Goal: Task Accomplishment & Management: Use online tool/utility

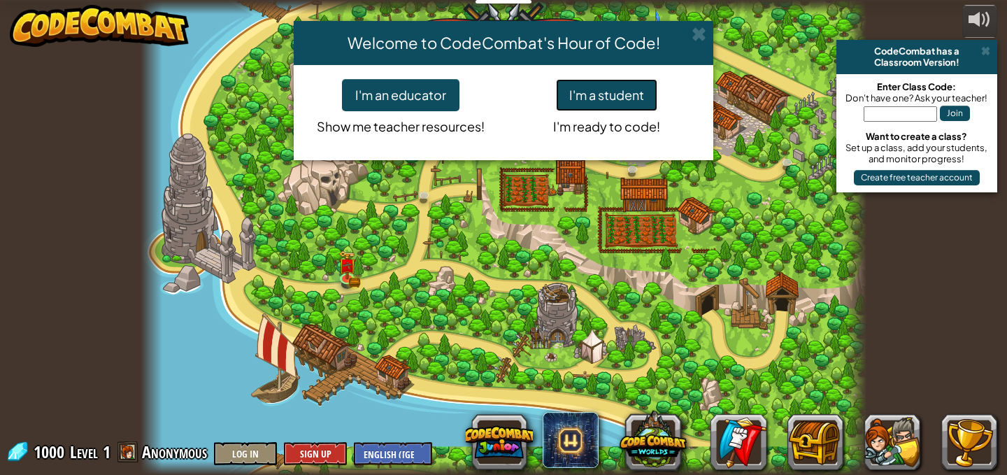
click at [637, 87] on button "I'm a student" at bounding box center [606, 95] width 101 height 32
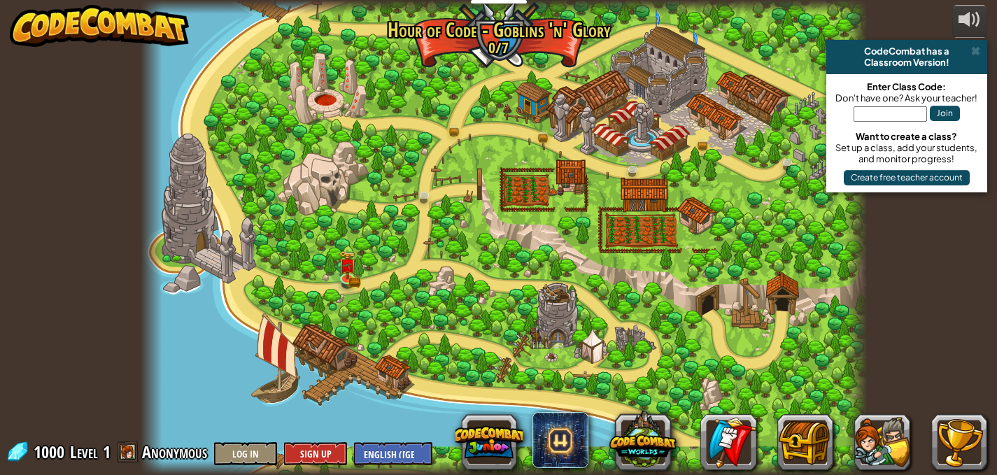
click at [630, 204] on div at bounding box center [504, 237] width 727 height 475
drag, startPoint x: 350, startPoint y: 219, endPoint x: 338, endPoint y: 257, distance: 40.5
click at [338, 254] on div "Broken Bridge (Coming soon!) We are in! It's time to alarm the mayor of the tow…" at bounding box center [504, 237] width 727 height 475
click at [339, 258] on img at bounding box center [347, 258] width 17 height 38
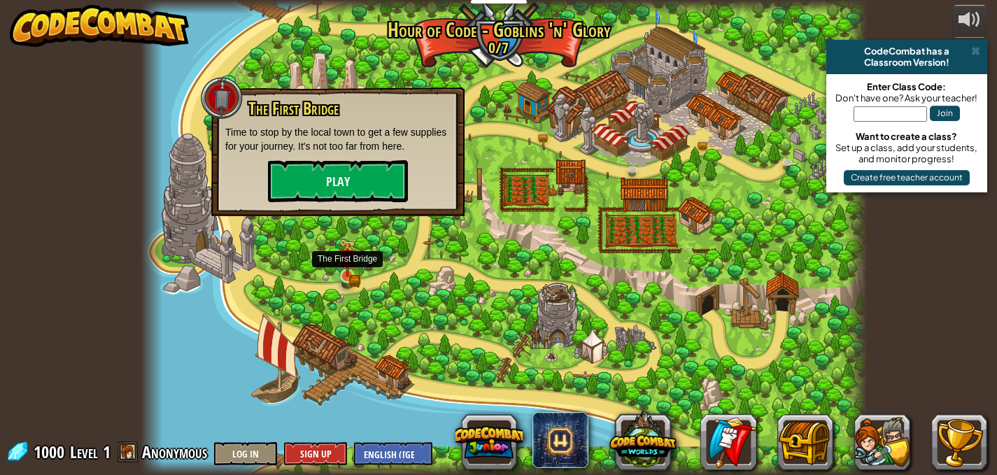
click at [343, 261] on img at bounding box center [347, 258] width 10 height 10
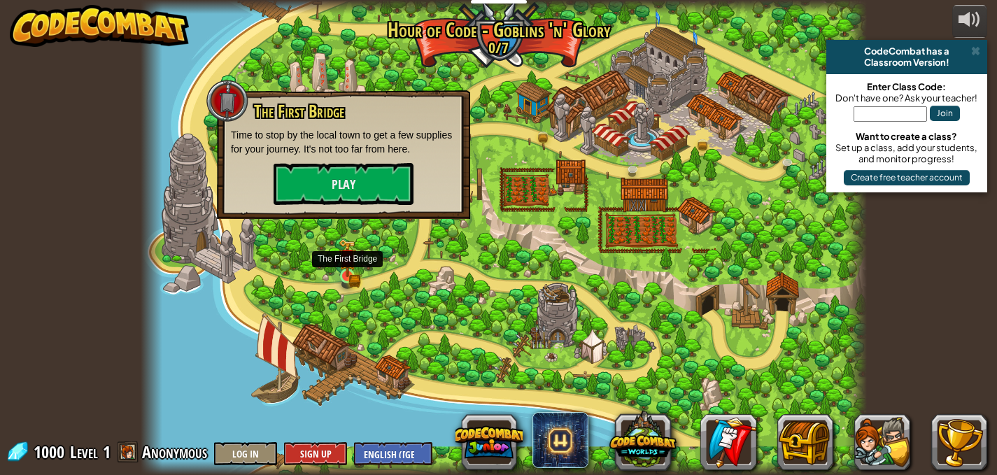
click at [343, 261] on img at bounding box center [347, 258] width 10 height 10
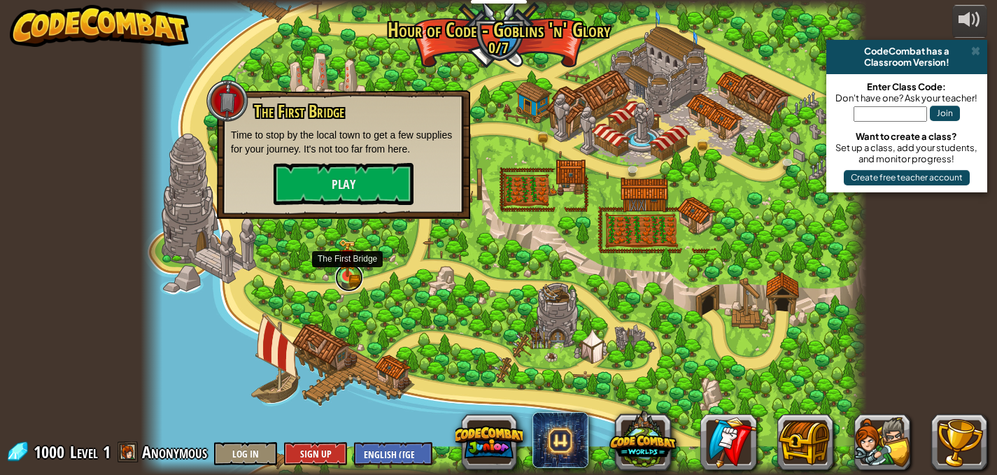
click at [343, 278] on link at bounding box center [349, 278] width 28 height 28
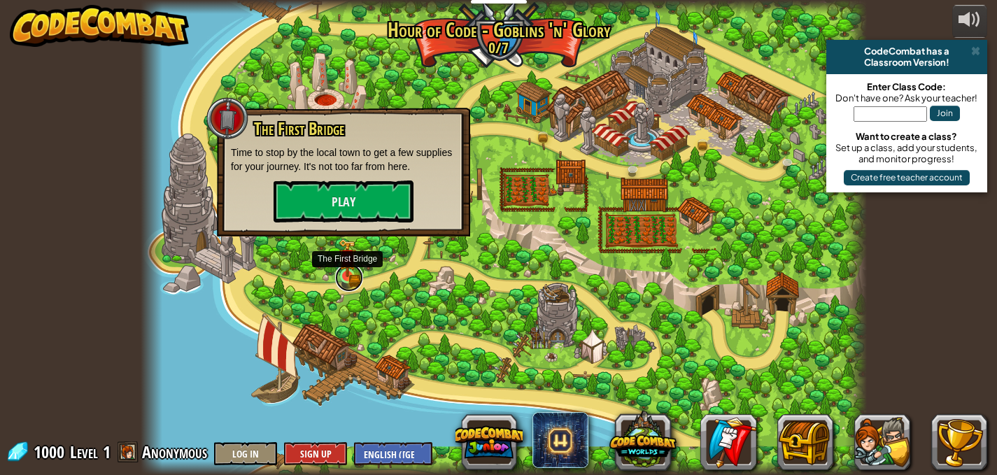
click at [343, 278] on link at bounding box center [349, 278] width 28 height 28
click at [345, 189] on button "Play" at bounding box center [344, 201] width 140 height 42
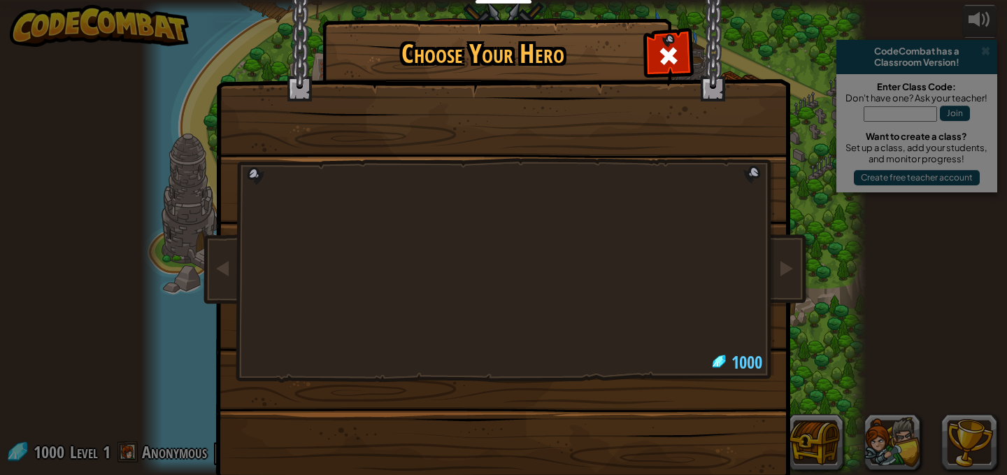
click at [351, 15] on body "Educators Create Free Account School & District Solutions Teacher Toolkit Previ…" at bounding box center [503, 7] width 1007 height 15
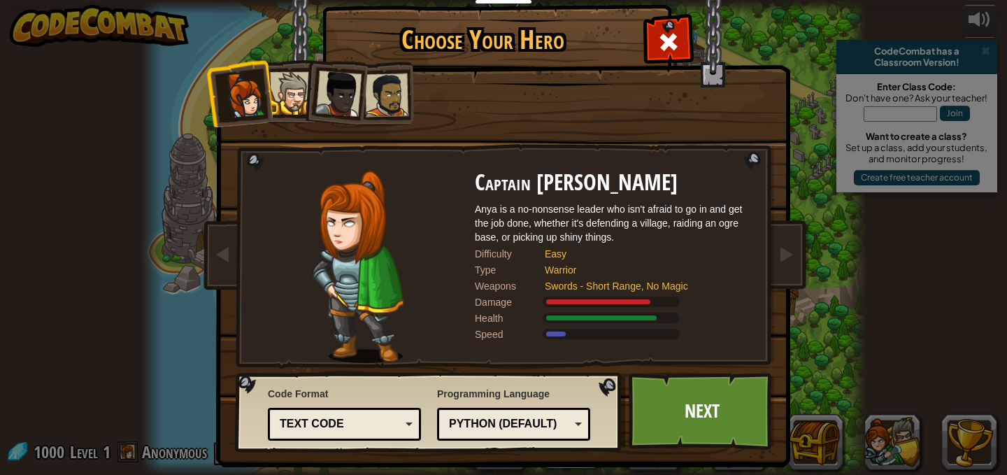
scroll to position [27, 0]
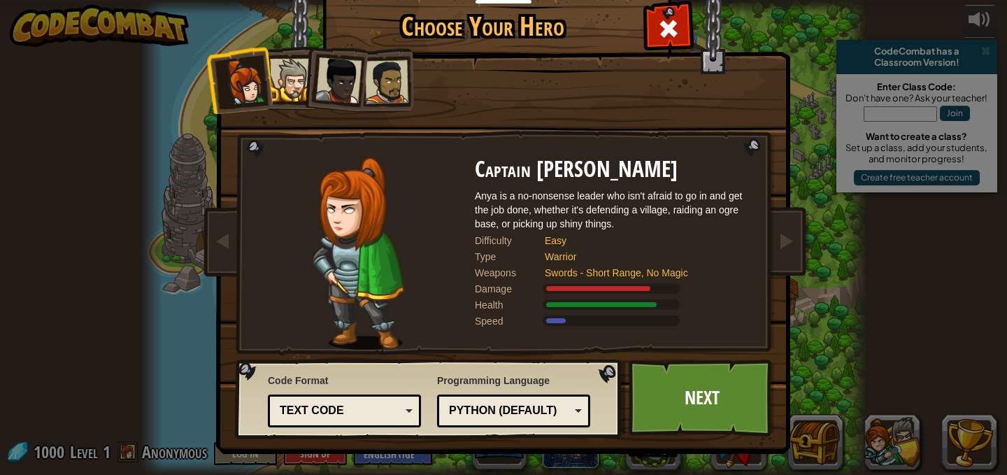
click at [753, 212] on div "Captain [PERSON_NAME] Anya is a no-nonsense leader who isn't afraid to go in an…" at bounding box center [503, 253] width 525 height 192
click at [365, 411] on div "Text code" at bounding box center [340, 411] width 121 height 16
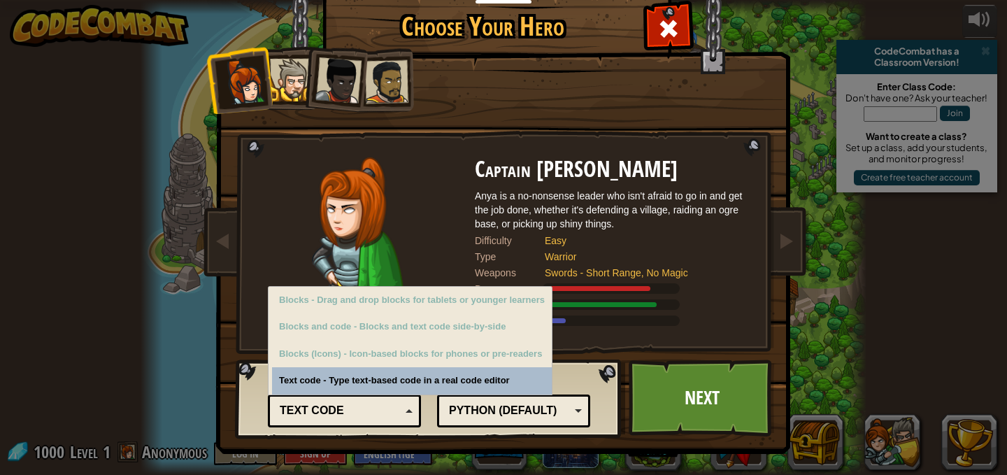
click at [365, 411] on div "Text code" at bounding box center [340, 411] width 121 height 16
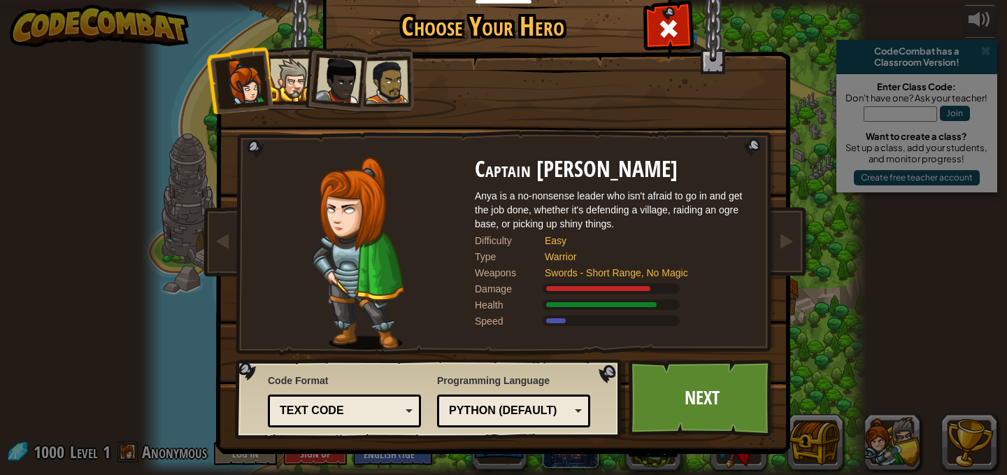
click at [367, 411] on div "Text code" at bounding box center [340, 411] width 121 height 16
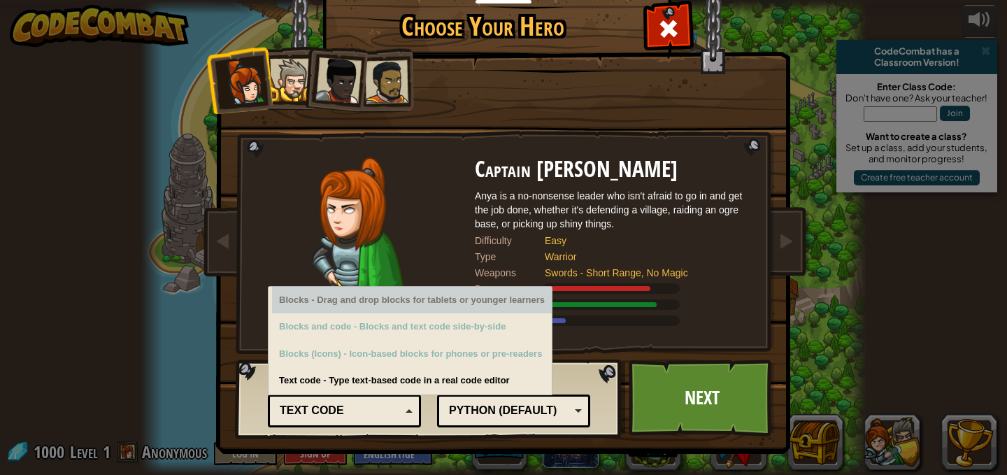
drag, startPoint x: 410, startPoint y: 285, endPoint x: 416, endPoint y: 250, distance: 36.1
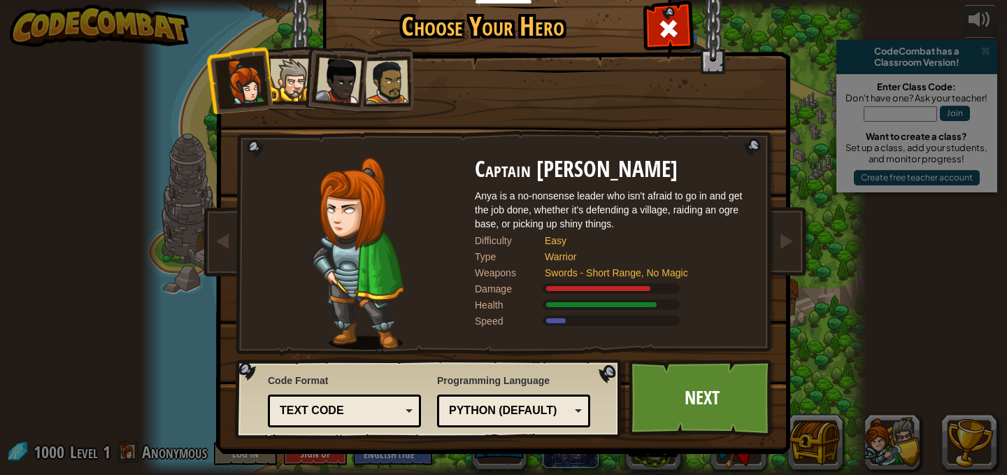
click at [388, 397] on div "Text code Blocks and code Blocks Blocks (Icons) Text code" at bounding box center [344, 411] width 153 height 33
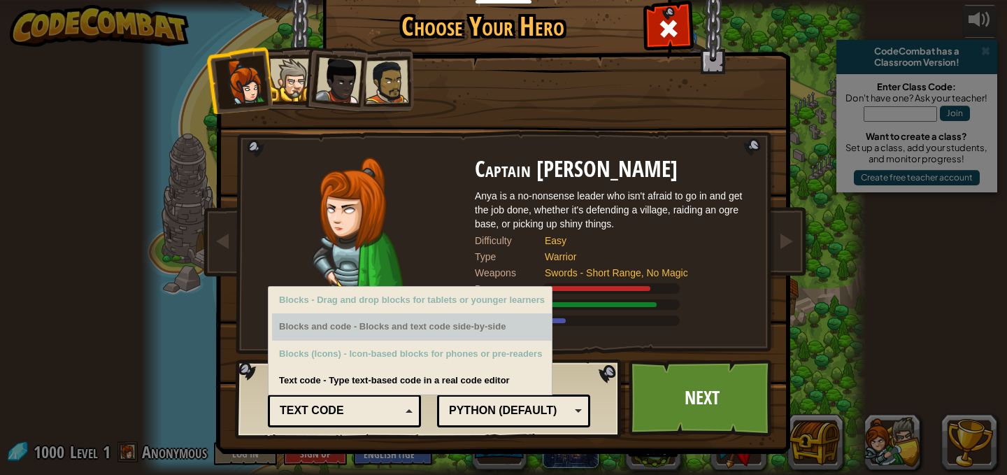
click at [398, 314] on div "Blocks and code - Blocks and text code side-by-side" at bounding box center [412, 326] width 280 height 27
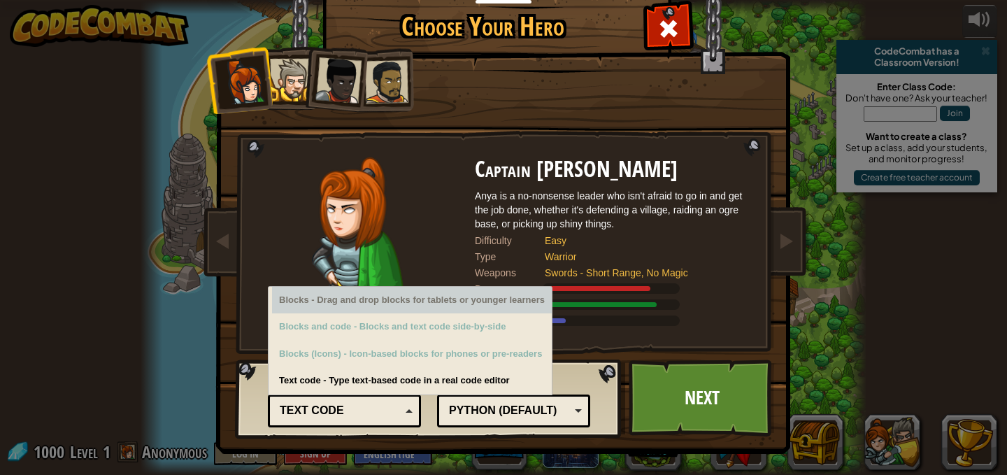
drag, startPoint x: 398, startPoint y: 314, endPoint x: 569, endPoint y: 279, distance: 174.9
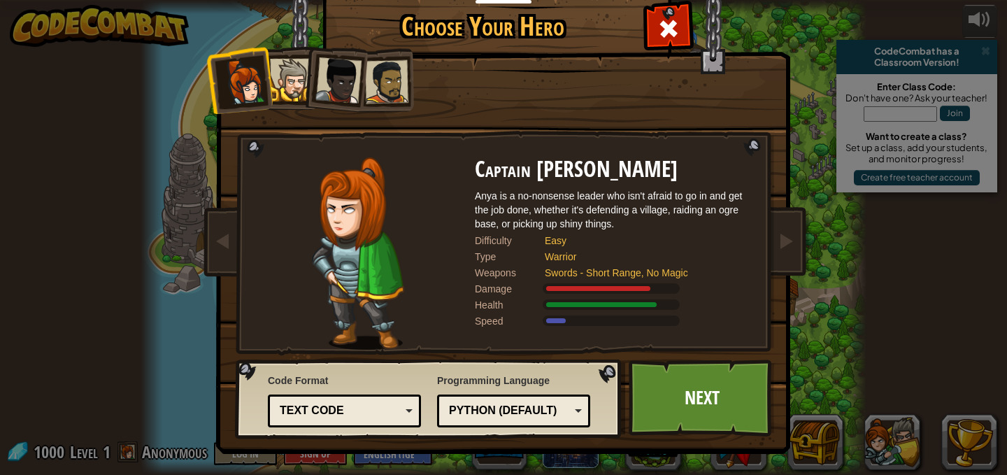
click at [380, 420] on div "Text code" at bounding box center [344, 411] width 135 height 22
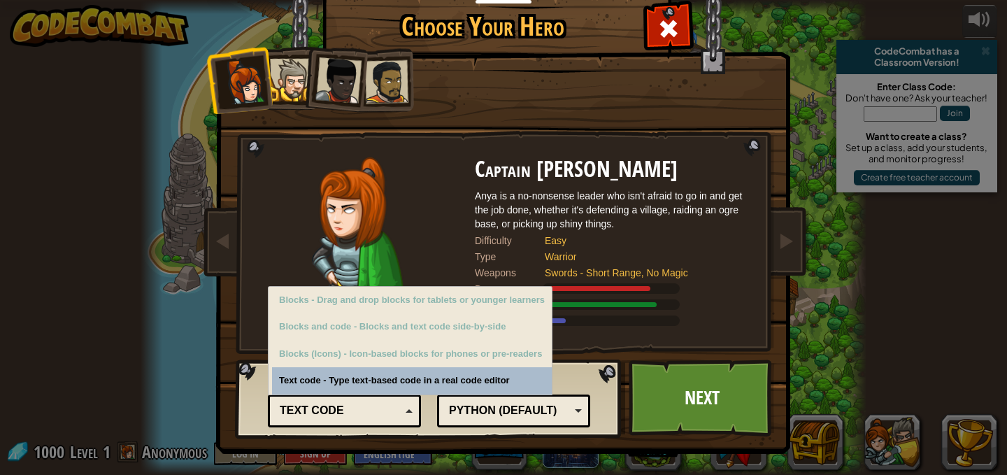
click at [434, 385] on div "Code Format Text code Blocks and code Blocks Blocks (Icons) Text code Blocks - …" at bounding box center [429, 398] width 378 height 71
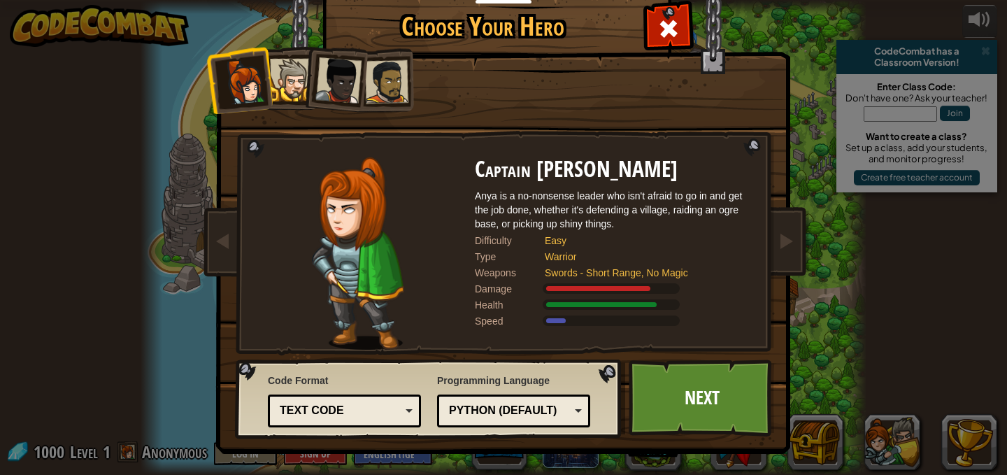
click at [396, 404] on div "Text code" at bounding box center [344, 411] width 135 height 22
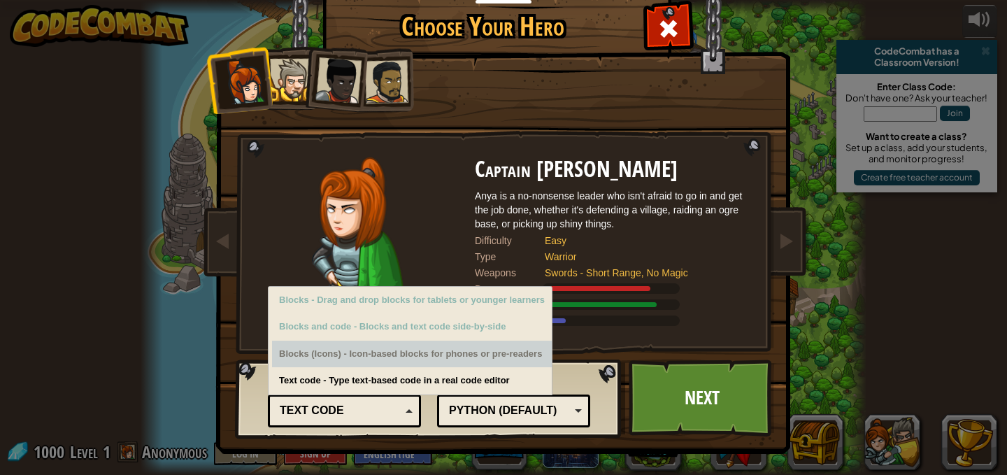
click at [395, 350] on div "Blocks (Icons) - Icon-based blocks for phones or pre-readers" at bounding box center [412, 354] width 280 height 27
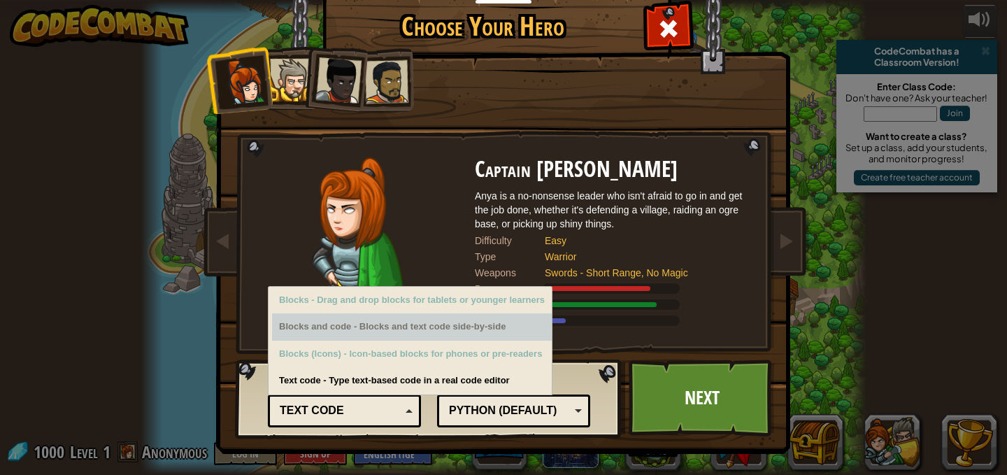
click at [396, 332] on div "Blocks and code - Blocks and text code side-by-side" at bounding box center [412, 326] width 280 height 27
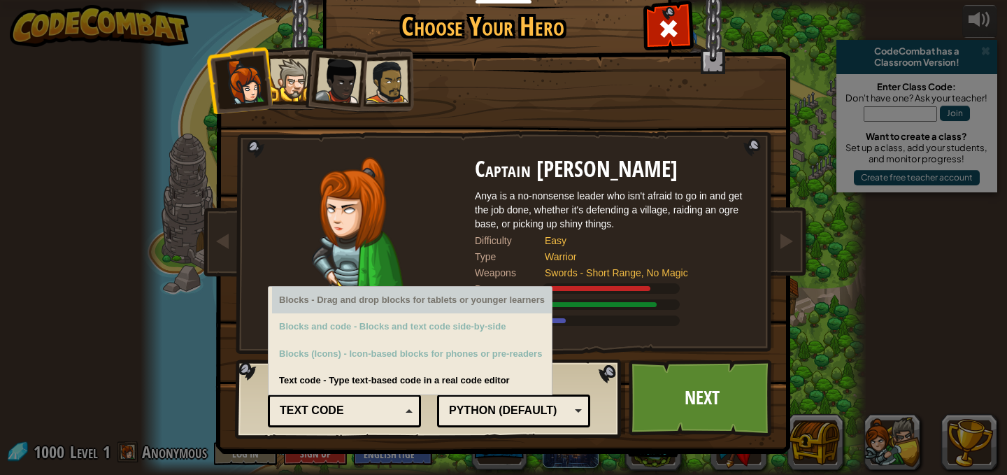
click at [392, 293] on div "Blocks - Drag and drop blocks for tablets or younger learners" at bounding box center [412, 300] width 280 height 27
drag, startPoint x: 392, startPoint y: 293, endPoint x: 408, endPoint y: 297, distance: 15.8
click at [408, 297] on div "Blocks - Drag and drop blocks for tablets or younger learners" at bounding box center [412, 300] width 280 height 27
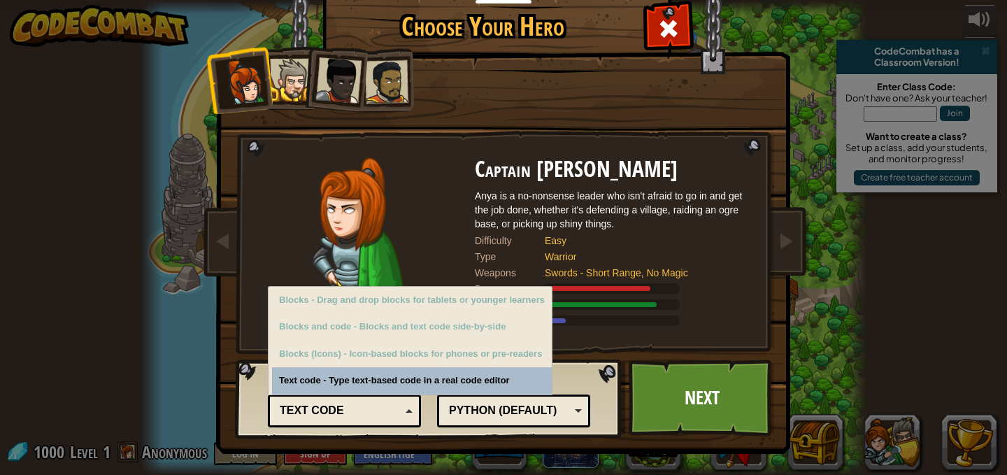
click at [499, 380] on div "Code Format Text code Blocks and code Blocks Blocks (Icons) Text code Blocks - …" at bounding box center [429, 398] width 378 height 71
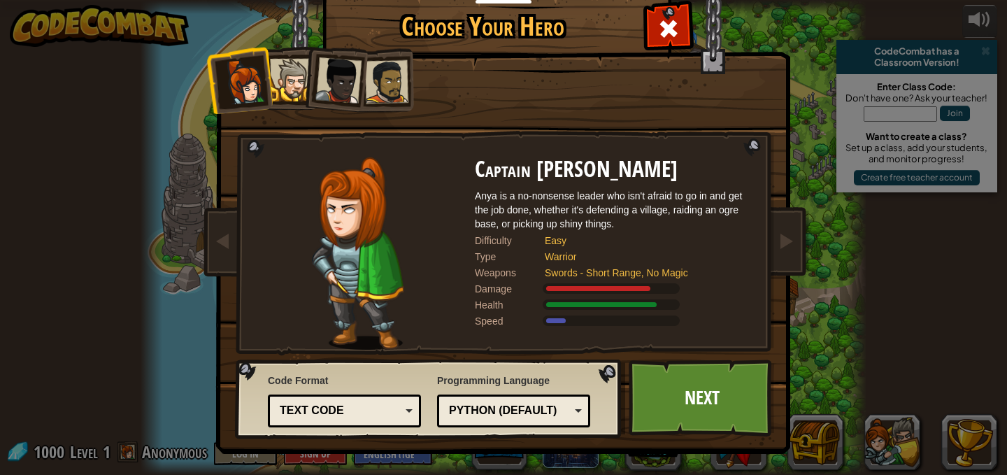
click at [504, 405] on div "Python (Default)" at bounding box center [509, 411] width 121 height 16
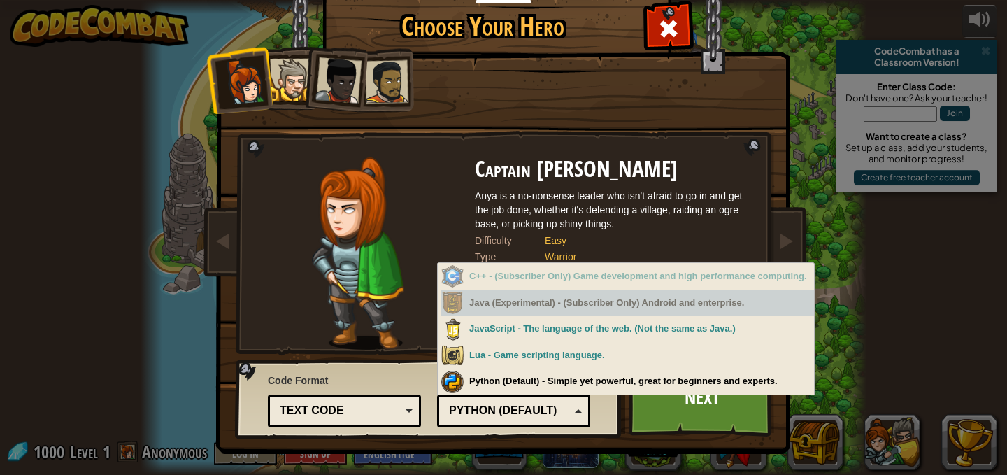
click at [520, 302] on div "Java (Experimental) - (Subscriber Only) Android and enterprise." at bounding box center [627, 303] width 373 height 27
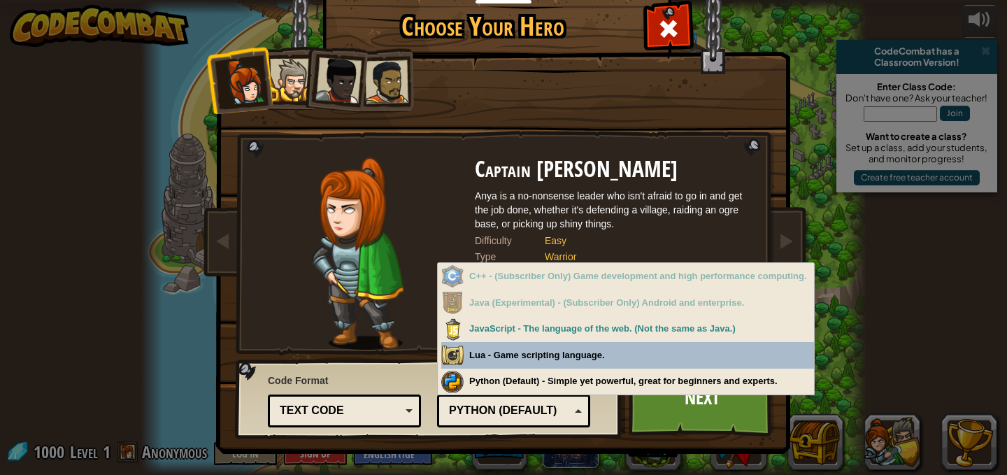
click at [302, 325] on div at bounding box center [358, 253] width 234 height 192
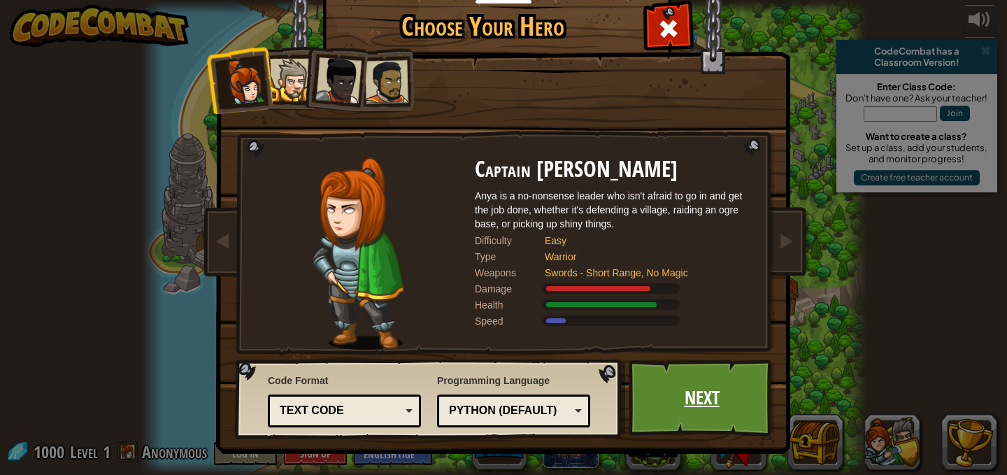
click at [711, 409] on link "Next" at bounding box center [702, 398] width 146 height 77
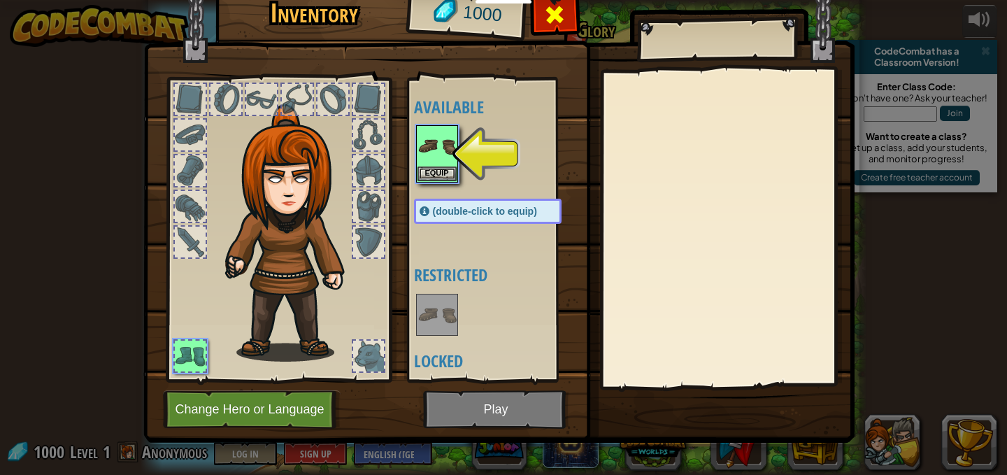
click at [544, 0] on div at bounding box center [555, 19] width 44 height 44
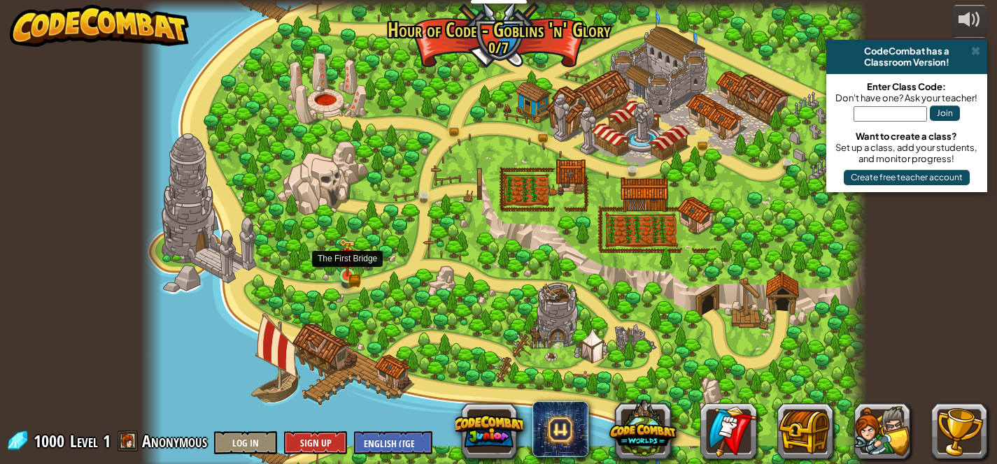
click at [340, 276] on img at bounding box center [347, 258] width 17 height 38
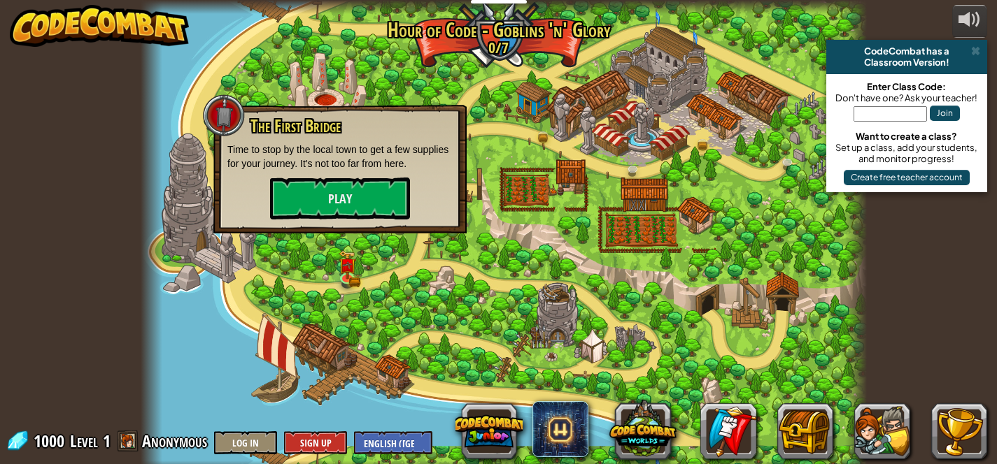
click at [334, 220] on div "The First Bridge Time to stop by the local town to get a few supplies for your …" at bounding box center [339, 169] width 253 height 129
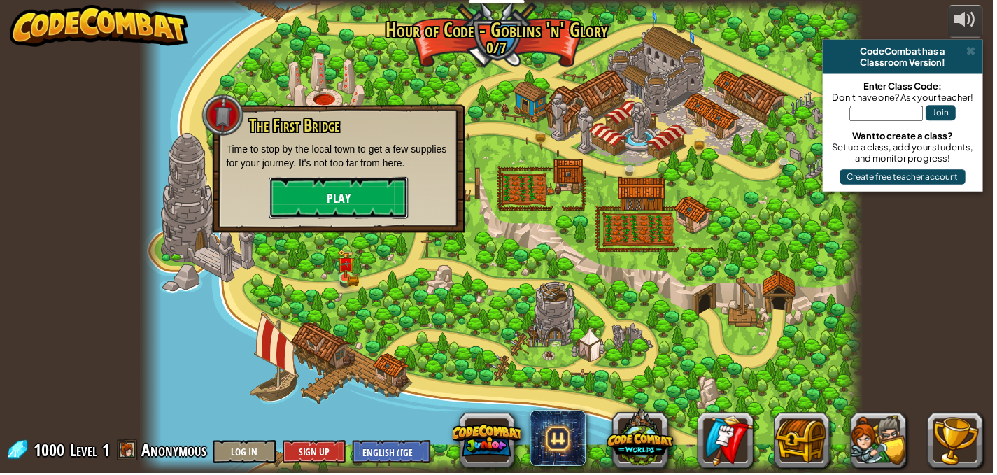
click at [327, 187] on button "Play" at bounding box center [340, 199] width 140 height 42
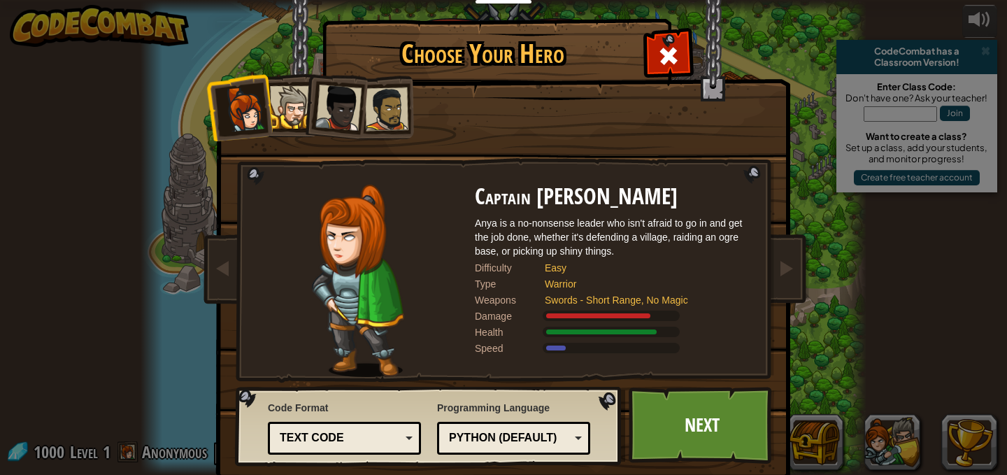
drag, startPoint x: 614, startPoint y: 338, endPoint x: 654, endPoint y: 327, distance: 41.4
click at [653, 326] on div "Health" at bounding box center [615, 332] width 280 height 14
click at [680, 395] on link "Next" at bounding box center [702, 425] width 146 height 77
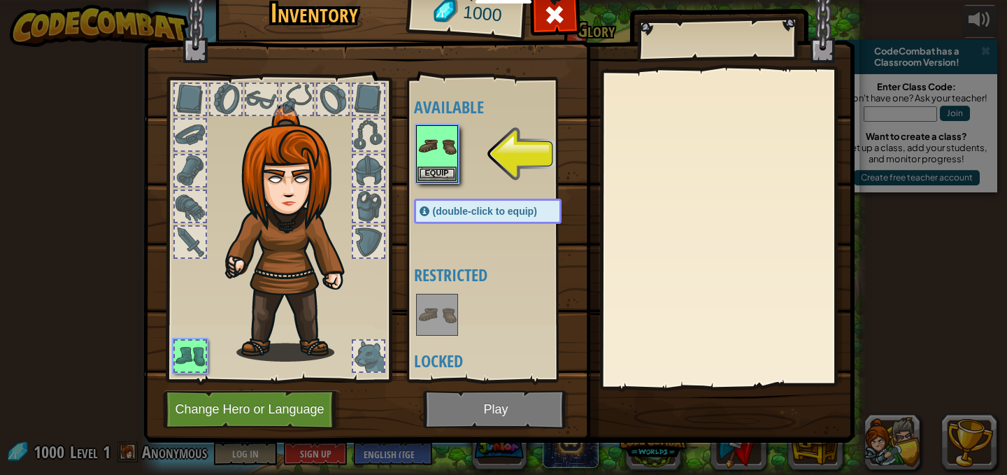
drag, startPoint x: 424, startPoint y: 285, endPoint x: 434, endPoint y: 315, distance: 31.6
click at [434, 315] on div "Available Equip (double-click to equip) Restricted Locked" at bounding box center [502, 230] width 176 height 292
drag, startPoint x: 434, startPoint y: 315, endPoint x: 333, endPoint y: 240, distance: 125.9
click at [426, 315] on img at bounding box center [437, 314] width 39 height 39
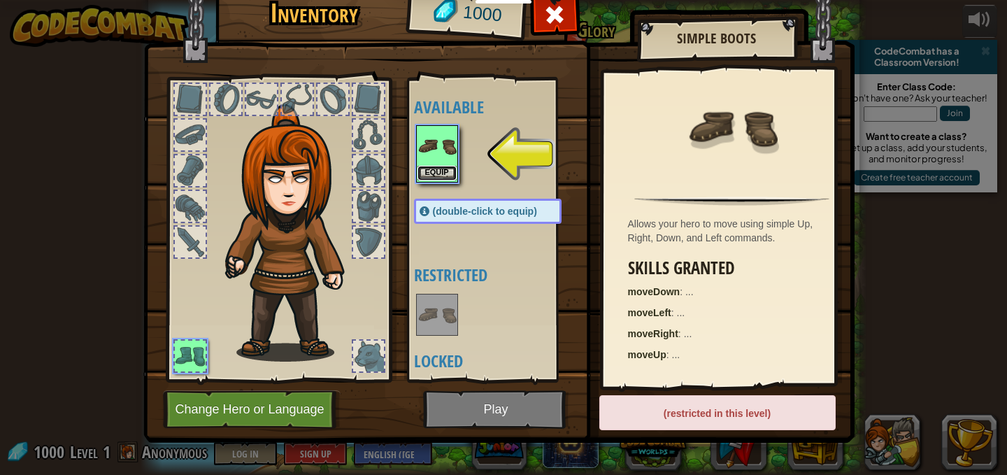
click at [418, 169] on button "Equip" at bounding box center [437, 173] width 39 height 15
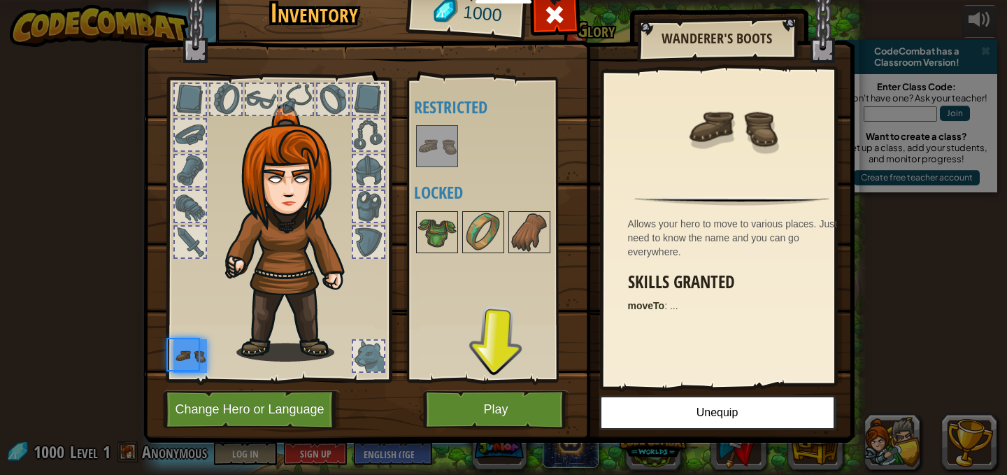
drag, startPoint x: 554, startPoint y: 236, endPoint x: 490, endPoint y: 327, distance: 111.4
click at [537, 287] on div "Available Equip (double-click to equip) Restricted Locked" at bounding box center [502, 230] width 176 height 292
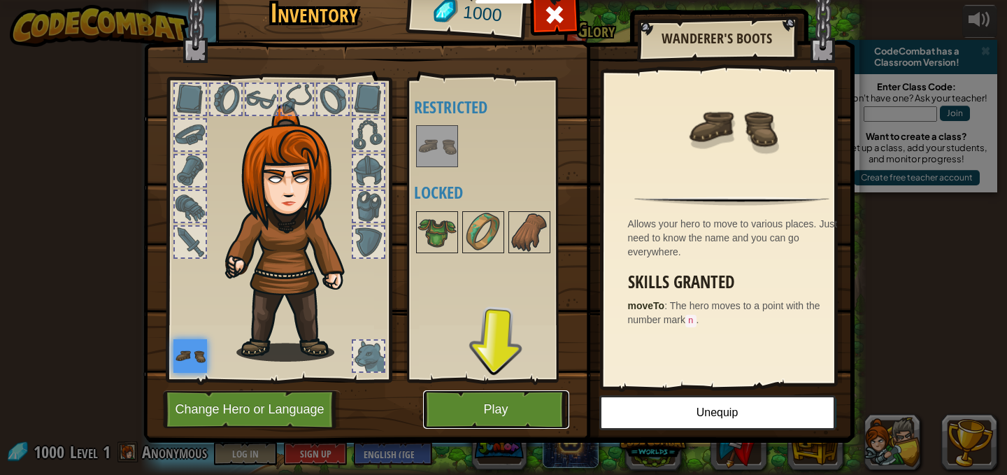
click at [499, 403] on button "Play" at bounding box center [496, 409] width 146 height 38
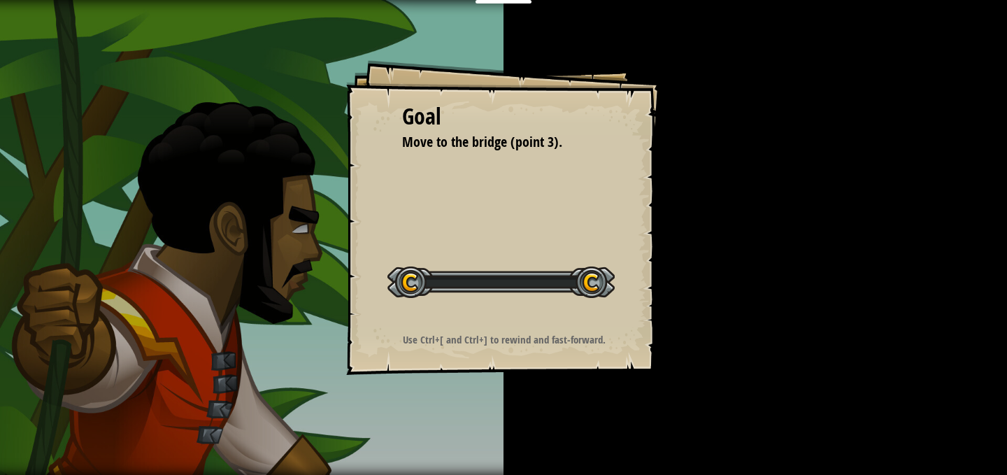
drag, startPoint x: 413, startPoint y: 251, endPoint x: 454, endPoint y: 171, distance: 90.1
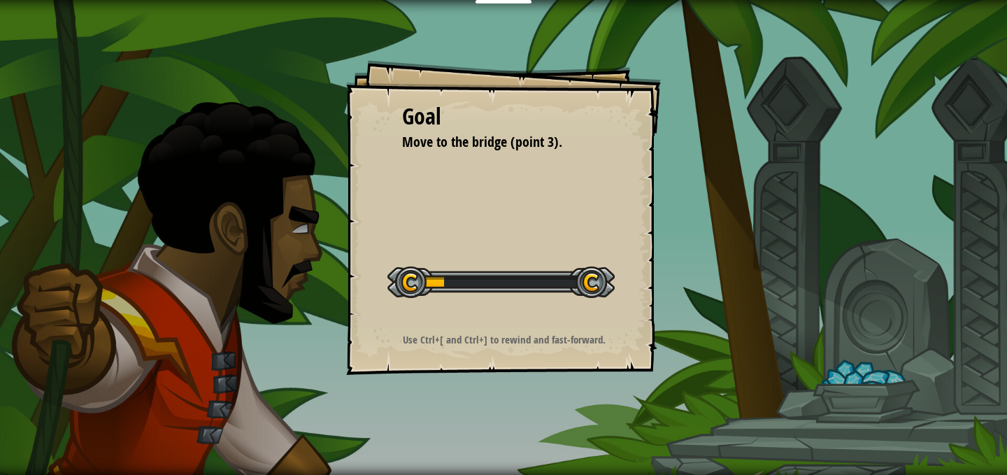
click at [454, 171] on div "Goal Move to the bridge (point 3). Start Level Error loading from server. Try r…" at bounding box center [503, 217] width 315 height 315
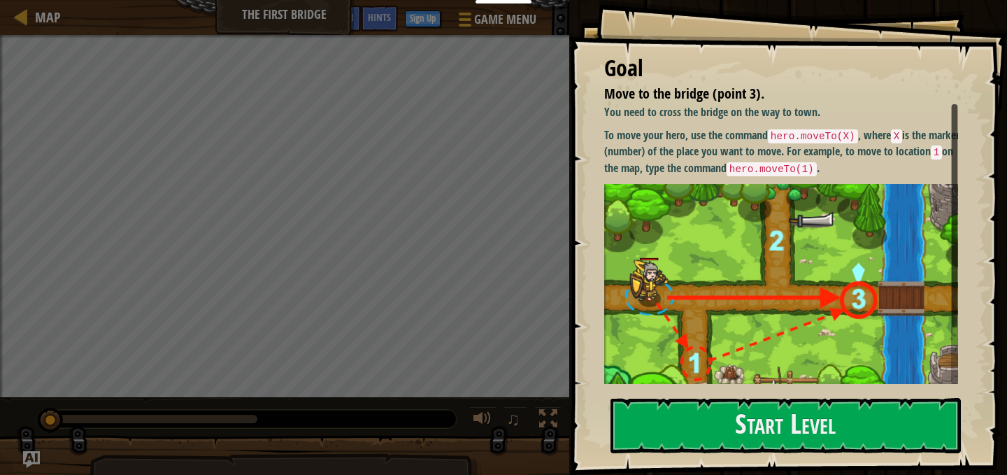
click at [772, 325] on img at bounding box center [786, 294] width 364 height 220
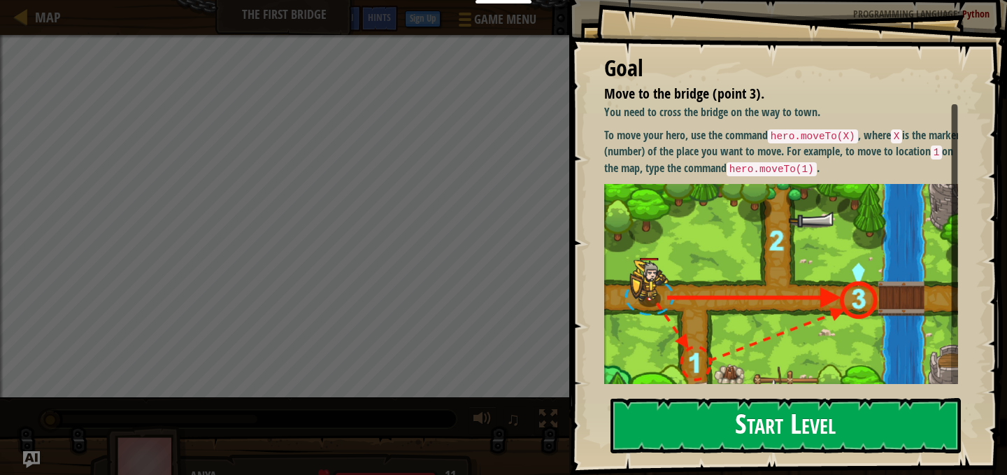
drag, startPoint x: 704, startPoint y: 425, endPoint x: 695, endPoint y: 426, distance: 8.5
click at [701, 426] on button "Start Level" at bounding box center [786, 425] width 350 height 55
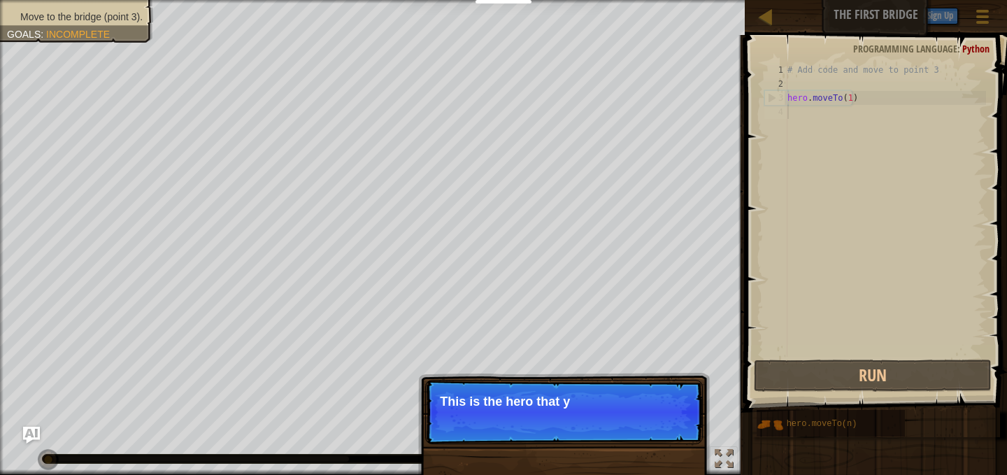
click at [533, 428] on p "Skip (esc) Continue This is the hero that y" at bounding box center [564, 412] width 278 height 64
drag, startPoint x: 533, startPoint y: 428, endPoint x: 598, endPoint y: 428, distance: 65.1
click at [535, 428] on p "Skip (esc) Continue This is the hero that you control wi" at bounding box center [564, 412] width 278 height 64
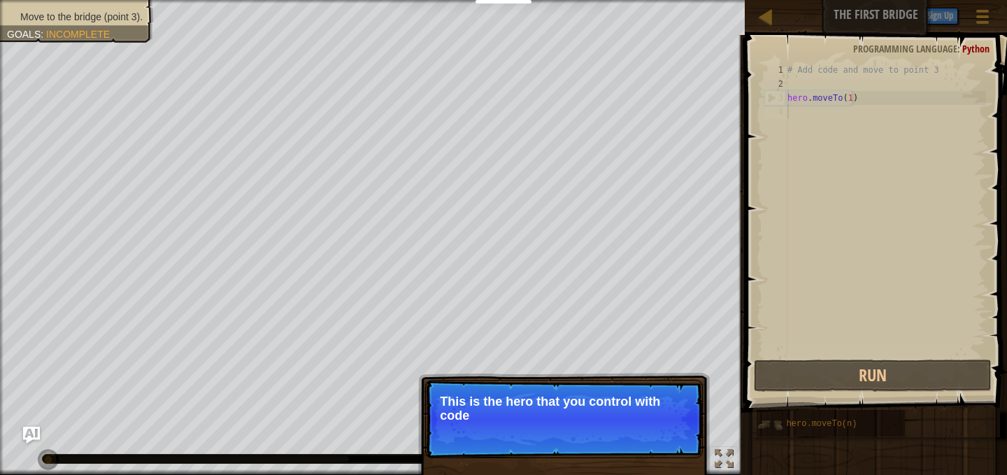
click at [760, 428] on img at bounding box center [770, 424] width 27 height 27
click at [846, 267] on div "# Add code and move to point 3 hero . moveTo ( 1 )" at bounding box center [885, 224] width 201 height 322
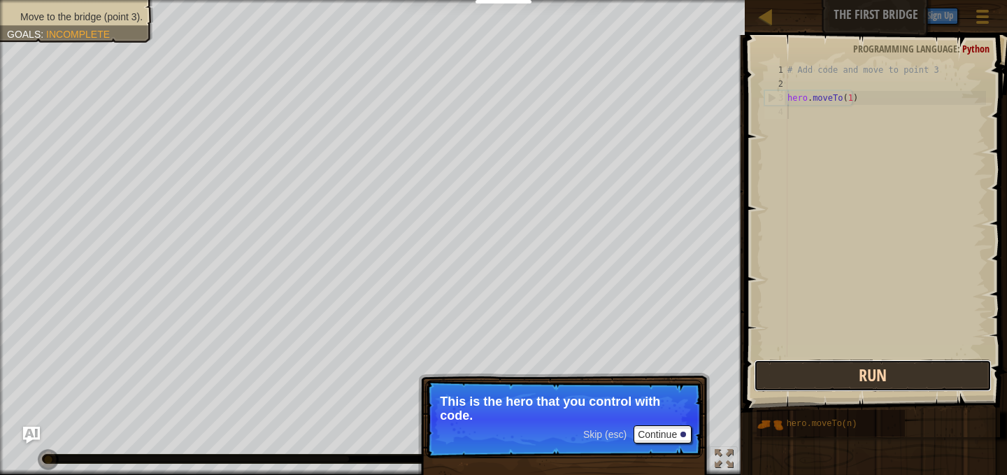
click at [879, 374] on button "Run" at bounding box center [873, 376] width 238 height 32
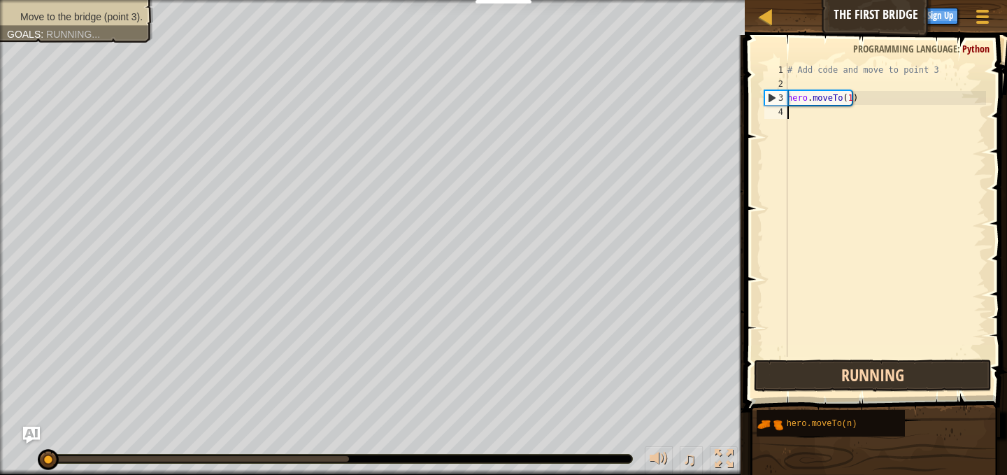
scroll to position [6, 0]
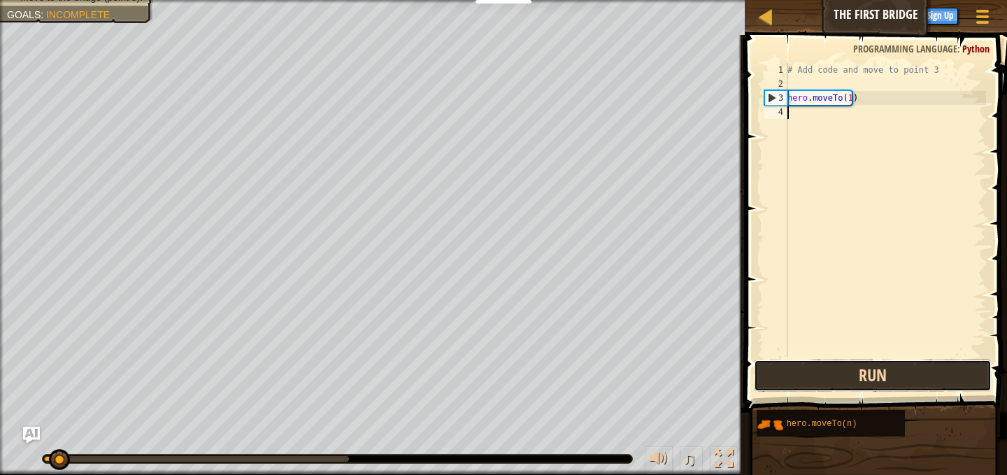
click at [874, 388] on button "Run" at bounding box center [873, 376] width 238 height 32
click at [874, 389] on button "Run" at bounding box center [873, 376] width 238 height 32
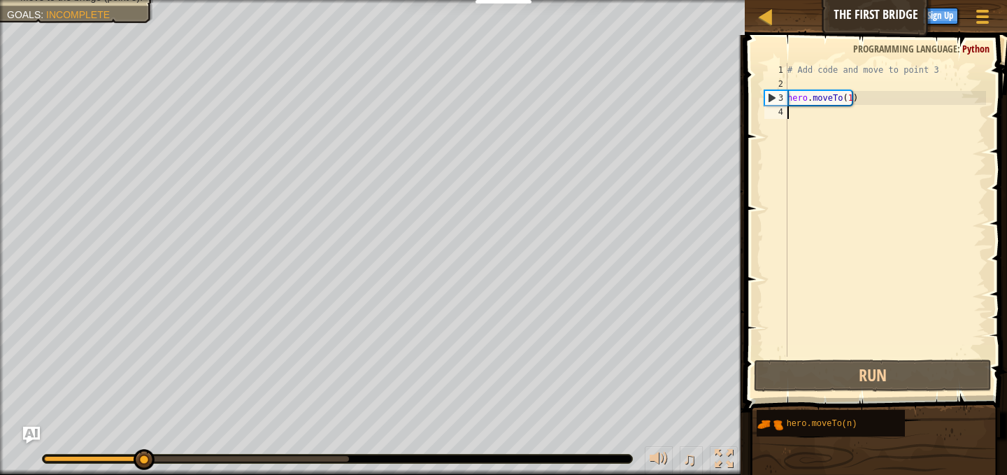
drag, startPoint x: 806, startPoint y: 217, endPoint x: 776, endPoint y: 164, distance: 60.7
click at [802, 218] on div "# Add code and move to point 3 hero . moveTo ( 1 )" at bounding box center [885, 224] width 201 height 322
click at [804, 85] on div "# Add code and move to point 3 hero . moveTo ( 1 )" at bounding box center [885, 224] width 201 height 322
drag, startPoint x: 814, startPoint y: 85, endPoint x: 824, endPoint y: 128, distance: 43.9
click at [824, 125] on div "# Add code and move to point 3 hero . moveTo ( 1 )" at bounding box center [885, 224] width 201 height 322
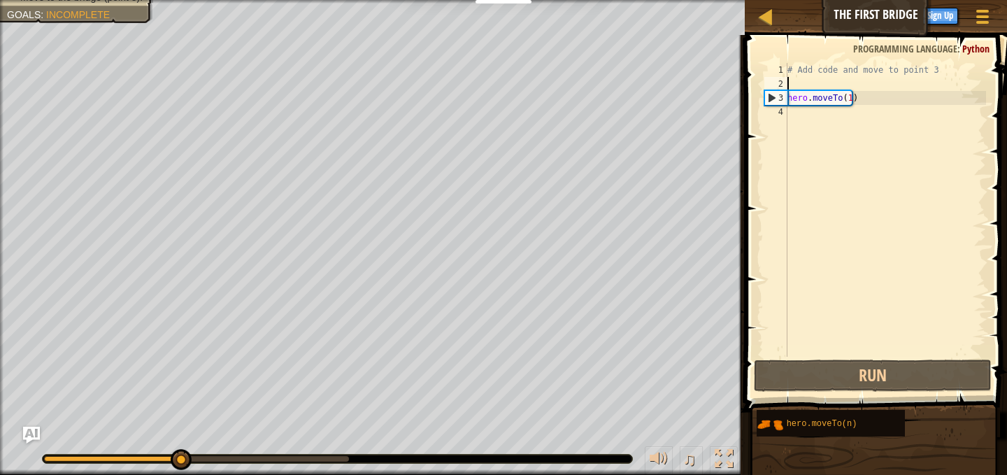
type textarea "hero.moveTo(1)"
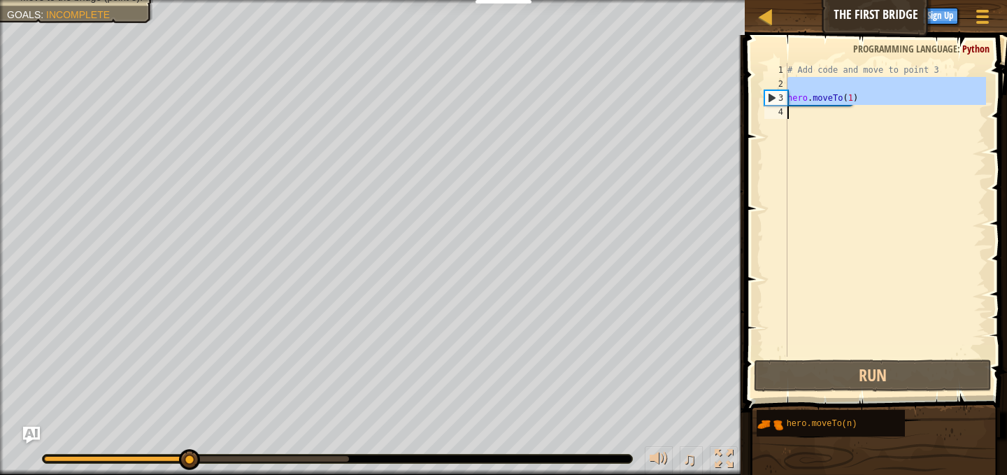
click at [824, 128] on div "# Add code and move to point 3 hero . moveTo ( 1 )" at bounding box center [885, 210] width 201 height 294
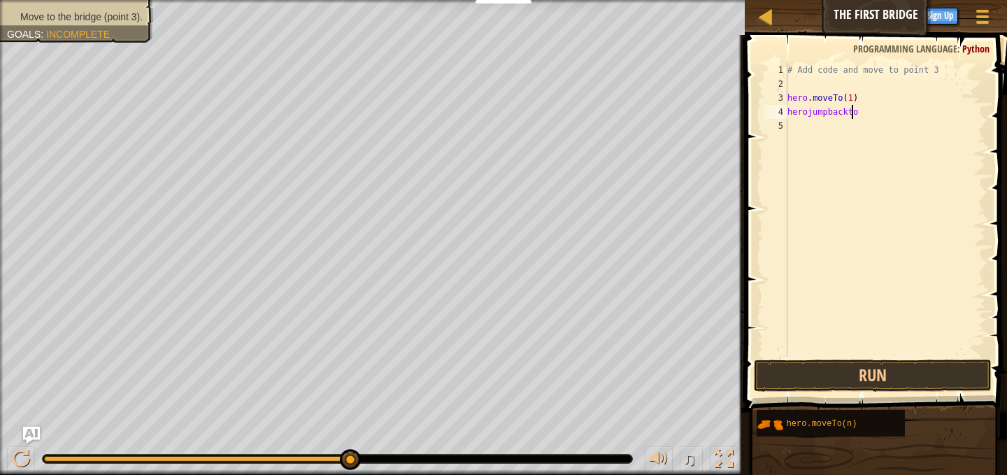
scroll to position [6, 5]
type textarea "herojumpbackto2"
click at [924, 387] on button "Run" at bounding box center [873, 376] width 238 height 32
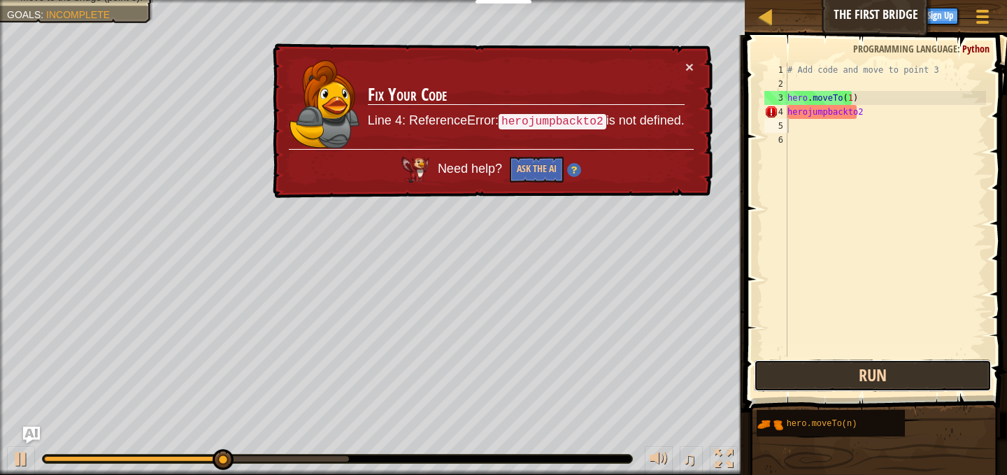
click at [922, 367] on button "Run" at bounding box center [873, 376] width 238 height 32
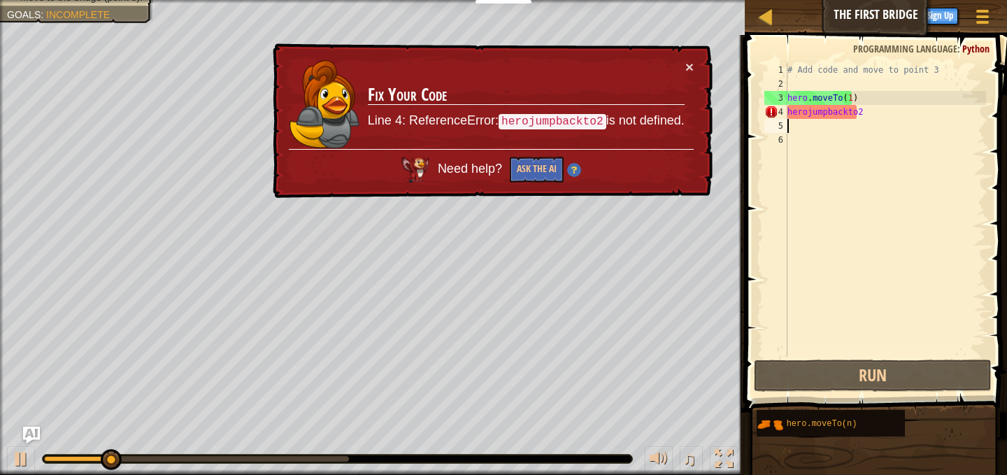
drag, startPoint x: 910, startPoint y: 137, endPoint x: 910, endPoint y: 114, distance: 23.1
click at [910, 125] on div "# Add code and move to point 3 hero . moveTo ( 1 ) herojumpbackto2" at bounding box center [885, 224] width 201 height 322
click at [910, 114] on div "# Add code and move to point 3 hero . moveTo ( 1 ) herojumpbackto2" at bounding box center [885, 224] width 201 height 322
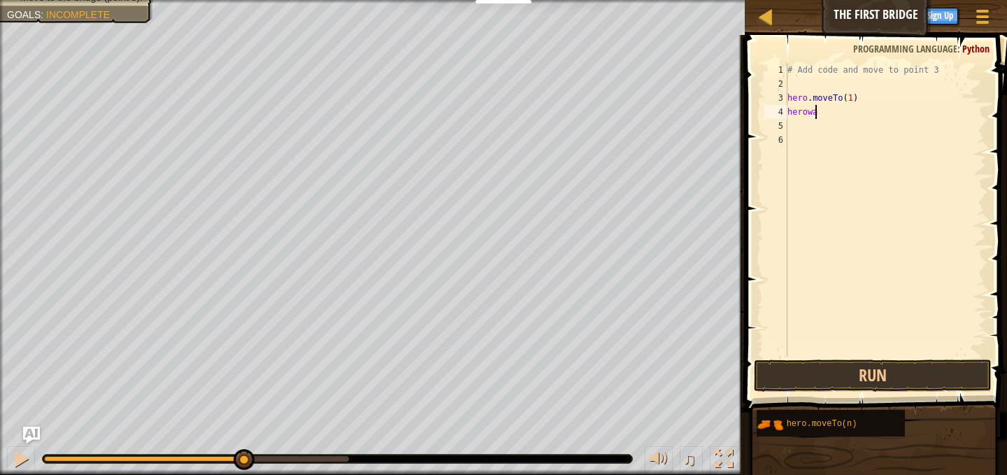
scroll to position [6, 1]
type textarea "herowa"
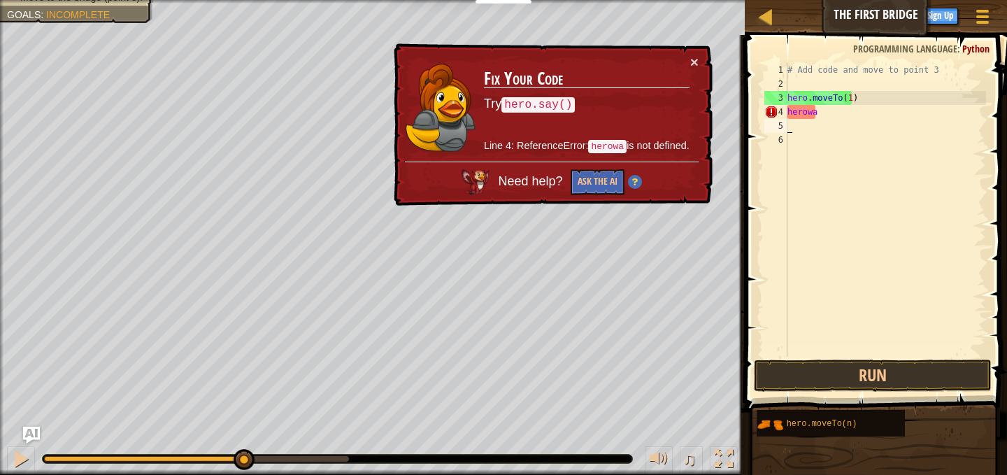
click at [872, 127] on div "# Add code and move to point 3 hero . moveTo ( 1 ) herowa" at bounding box center [885, 224] width 201 height 322
click at [868, 123] on div "# Add code and move to point 3 hero . moveTo ( 1 ) herowa" at bounding box center [885, 224] width 201 height 322
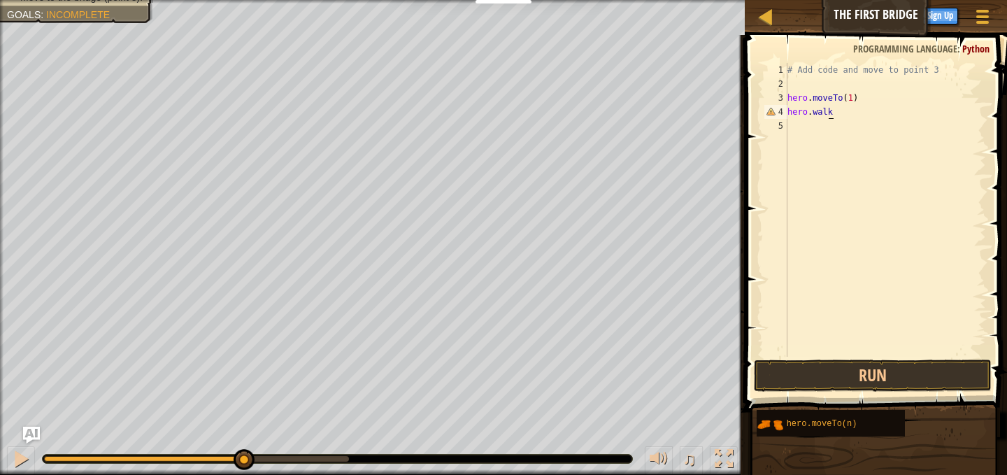
scroll to position [6, 3]
type textarea "hero.walkto2"
click at [828, 114] on div "# Add code and move to point 3 hero . moveTo ( 1 ) hero . walkto2" at bounding box center [885, 224] width 201 height 322
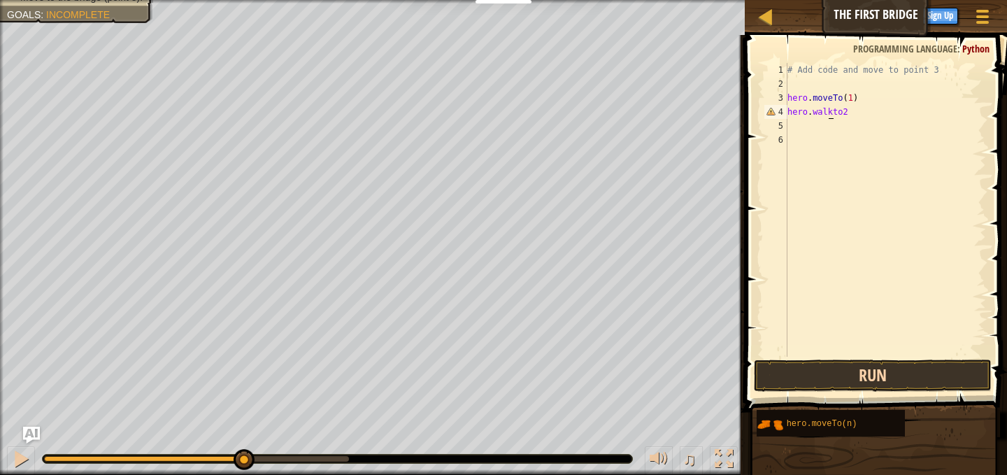
type textarea "hero.walkto2"
click at [858, 381] on button "Run" at bounding box center [873, 376] width 238 height 32
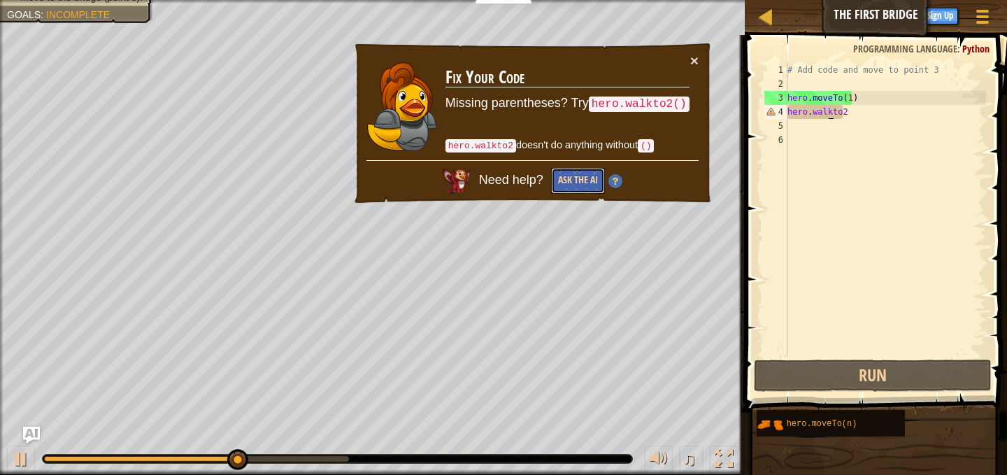
click at [587, 184] on button "Ask the AI" at bounding box center [578, 181] width 54 height 26
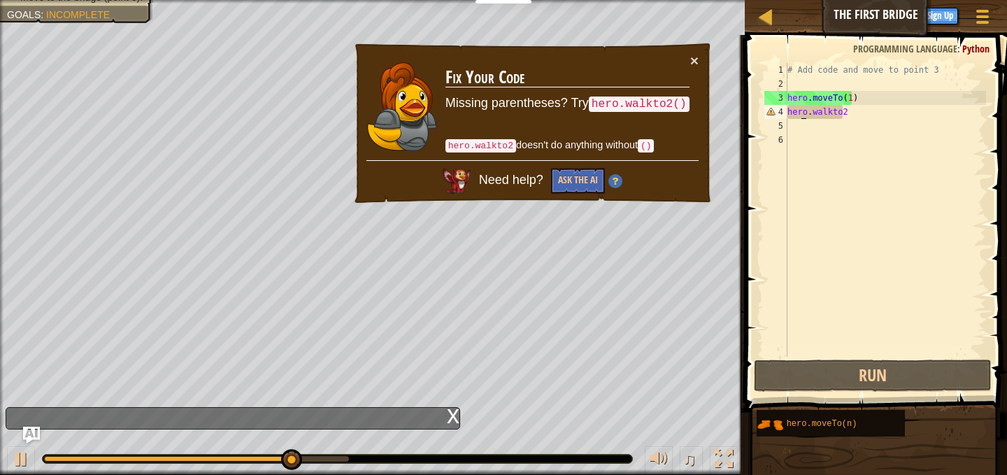
click at [804, 118] on div "# Add code and move to point 3 hero . moveTo ( 1 ) hero . walkto2" at bounding box center [885, 224] width 201 height 322
click at [823, 132] on div "# Add code and move to point 3 hero . moveTo ( 1 ) hero . walkto2" at bounding box center [885, 224] width 201 height 322
click at [844, 118] on div "# Add code and move to point 3 hero . moveTo ( 1 ) hero . walkto2" at bounding box center [885, 224] width 201 height 322
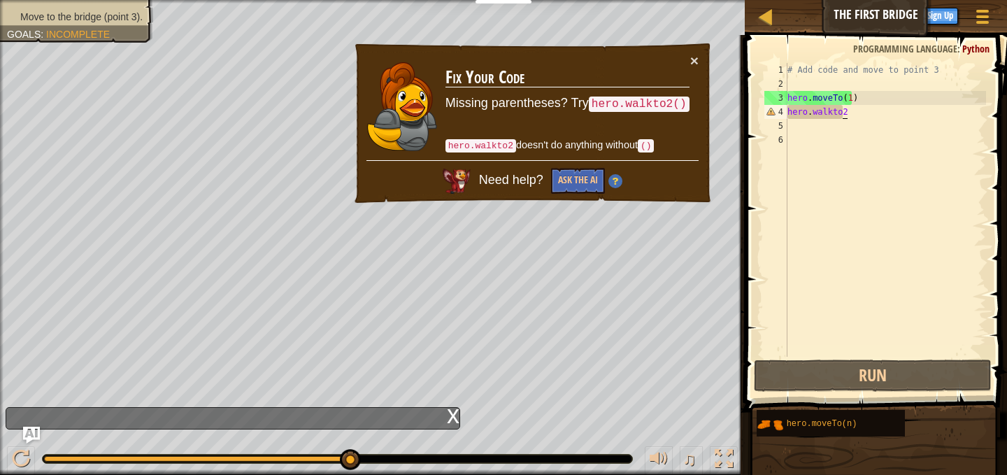
click at [843, 117] on div "# Add code and move to point 3 hero . moveTo ( 1 ) hero . walkto2" at bounding box center [885, 224] width 201 height 322
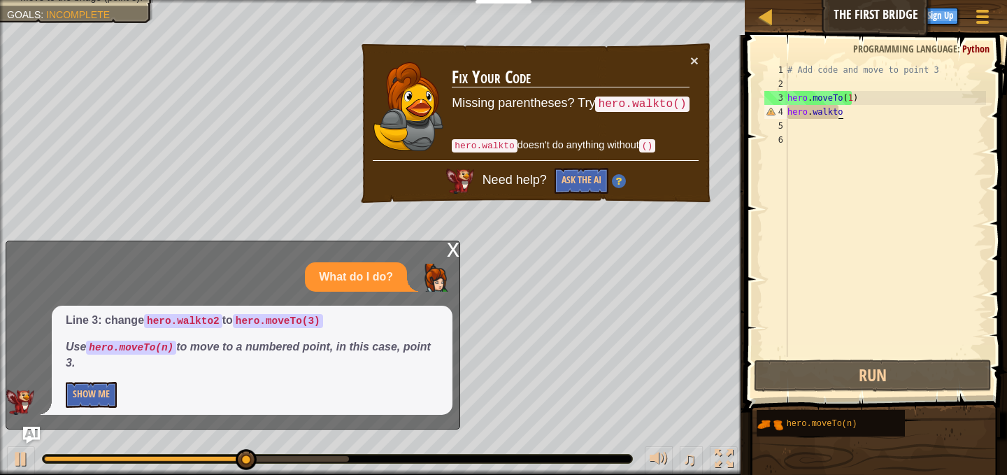
click at [866, 102] on div "# Add code and move to point 3 hero . moveTo ( 1 ) hero . walkto" at bounding box center [885, 224] width 201 height 322
click at [872, 116] on div "# Add code and move to point 3 hero . moveTo ( 1 ) hero . walkto" at bounding box center [885, 224] width 201 height 322
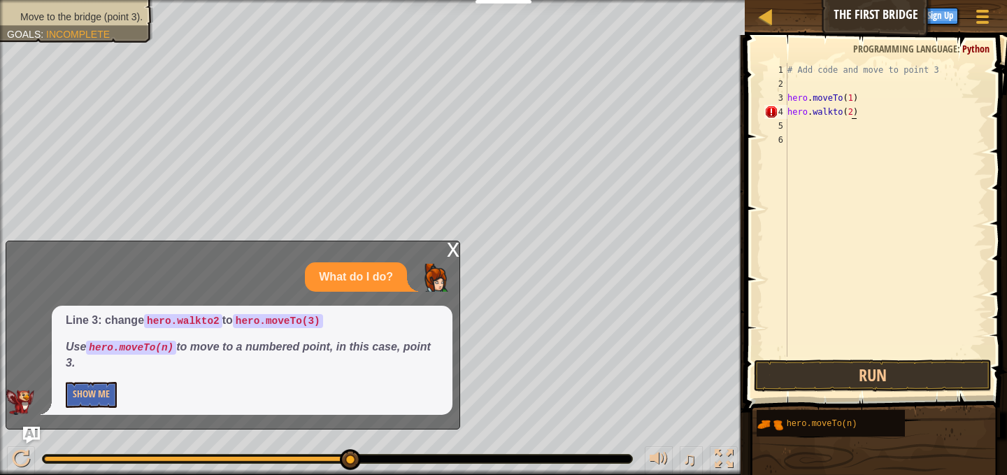
scroll to position [6, 5]
click at [896, 370] on button "Run" at bounding box center [873, 376] width 238 height 32
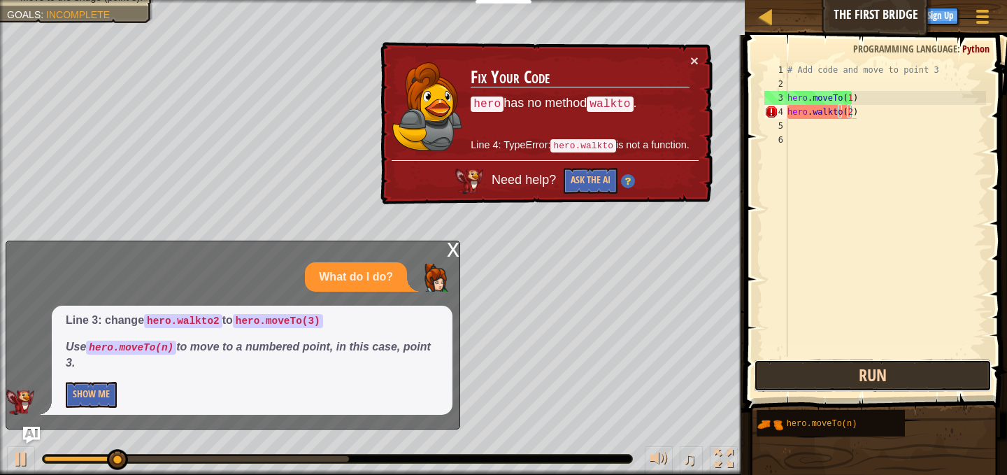
click at [896, 370] on button "Run" at bounding box center [873, 376] width 238 height 32
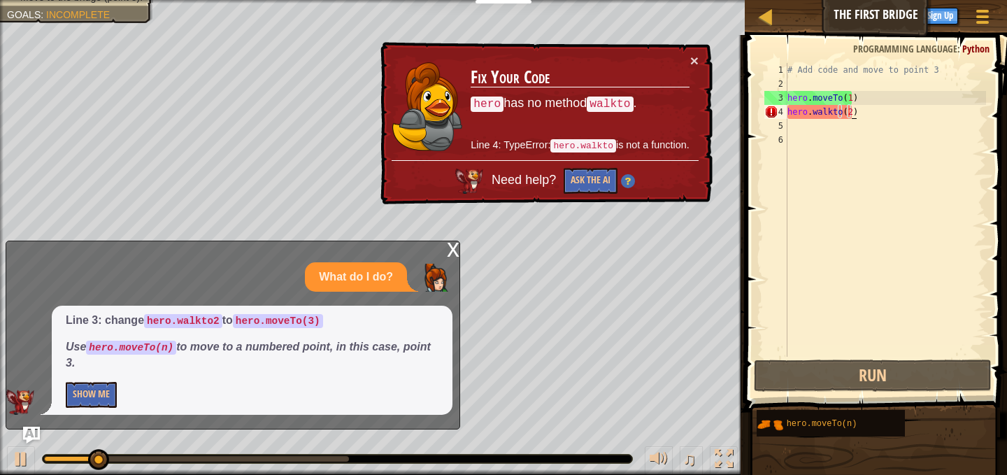
click at [915, 98] on div "# Add code and move to point 3 hero . moveTo ( 1 ) hero . walkto ( 2 )" at bounding box center [885, 224] width 201 height 322
click at [918, 110] on div "# Add code and move to point 3 hero . moveTo ( 1 ) hero . walkto ( 2 )" at bounding box center [885, 224] width 201 height 322
type textarea "hero.walkto(2)"
